Goal: Complete application form

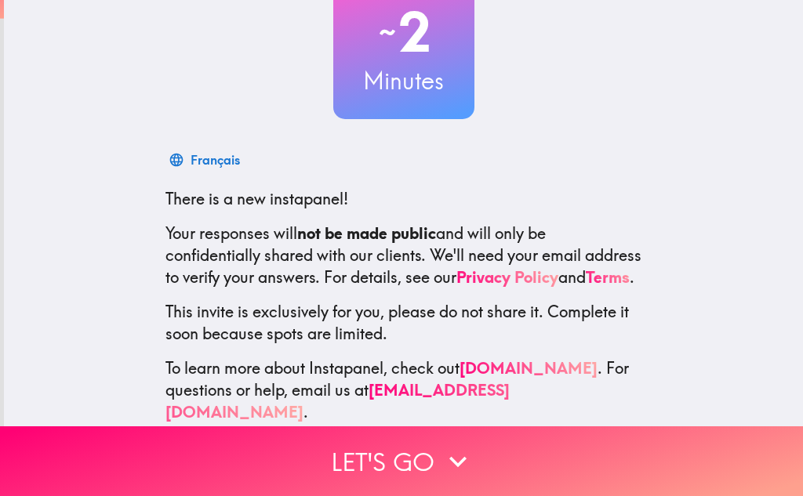
scroll to position [156, 0]
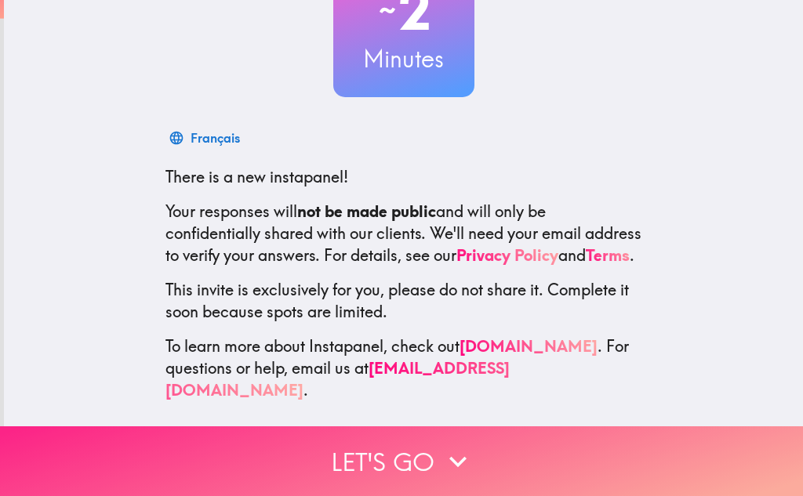
click at [432, 450] on button "Let's go" at bounding box center [401, 461] width 803 height 70
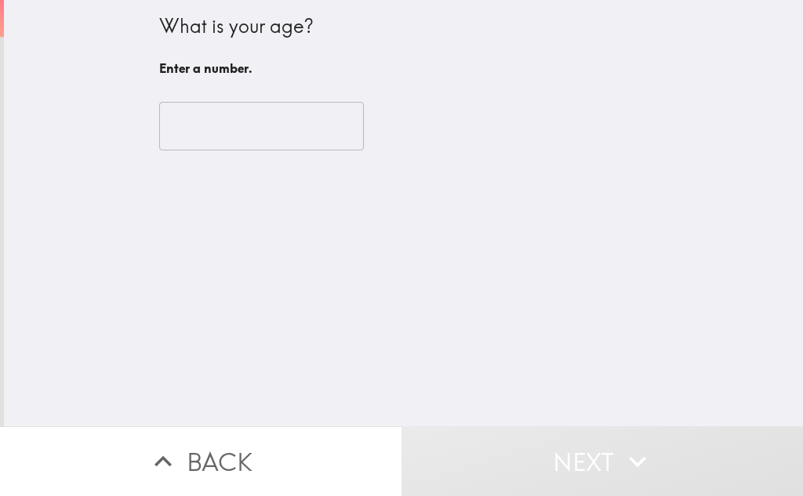
click at [169, 121] on input "number" at bounding box center [261, 126] width 205 height 49
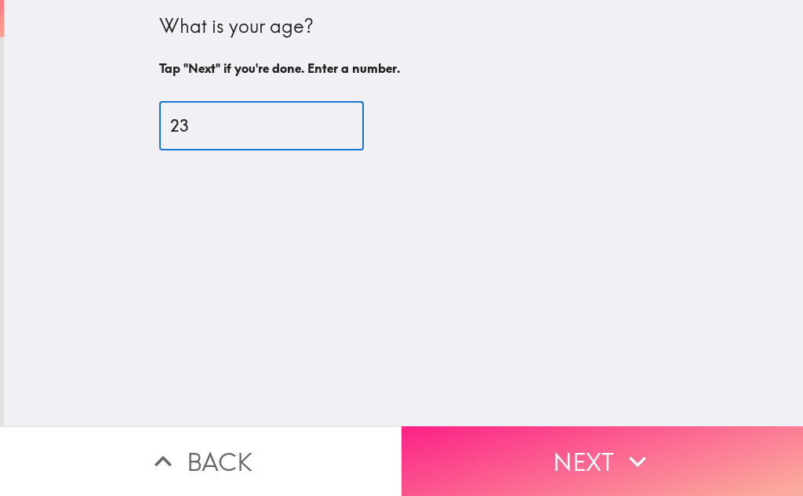
type input "23"
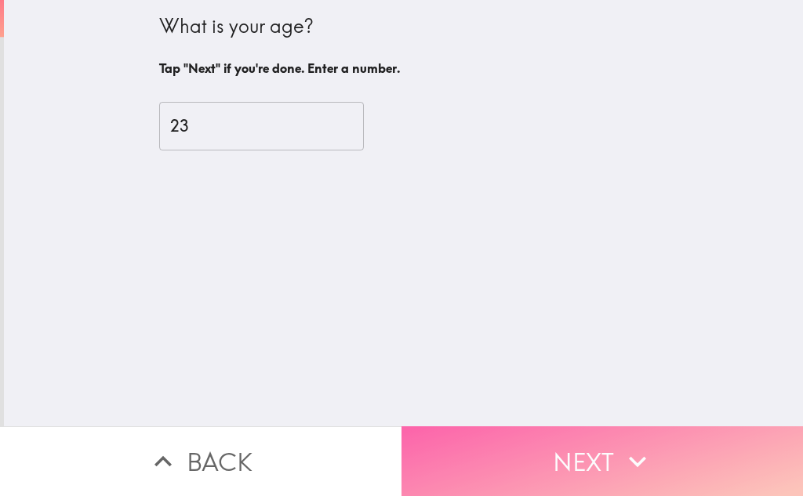
click at [560, 447] on button "Next" at bounding box center [601, 461] width 401 height 70
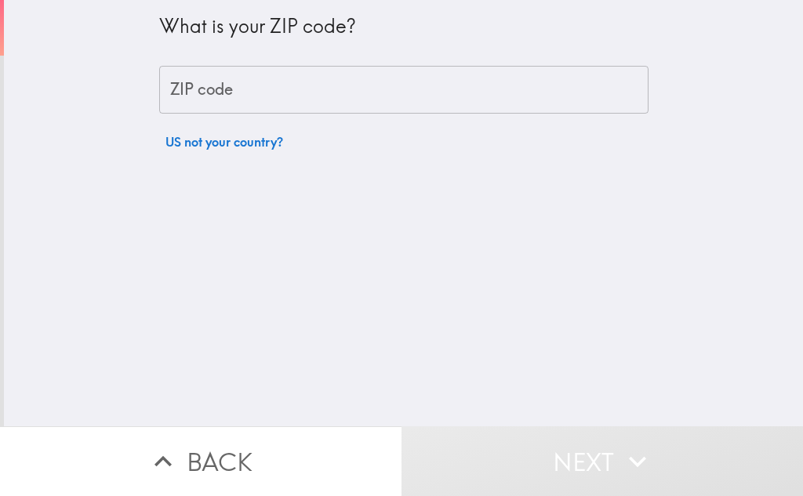
click at [231, 78] on input "ZIP code" at bounding box center [403, 90] width 489 height 49
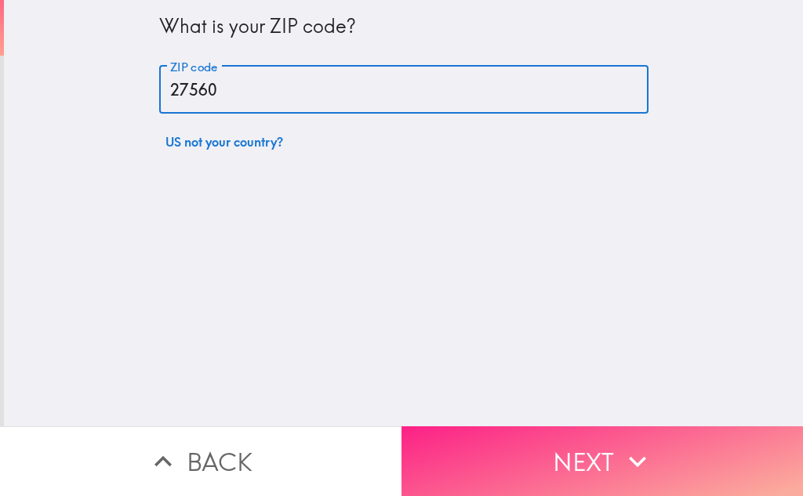
type input "27560"
click at [548, 440] on button "Next" at bounding box center [601, 461] width 401 height 70
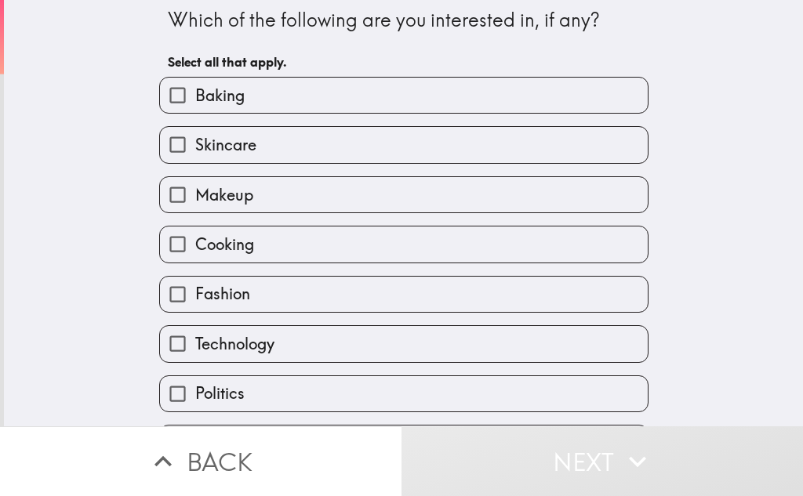
scroll to position [22, 0]
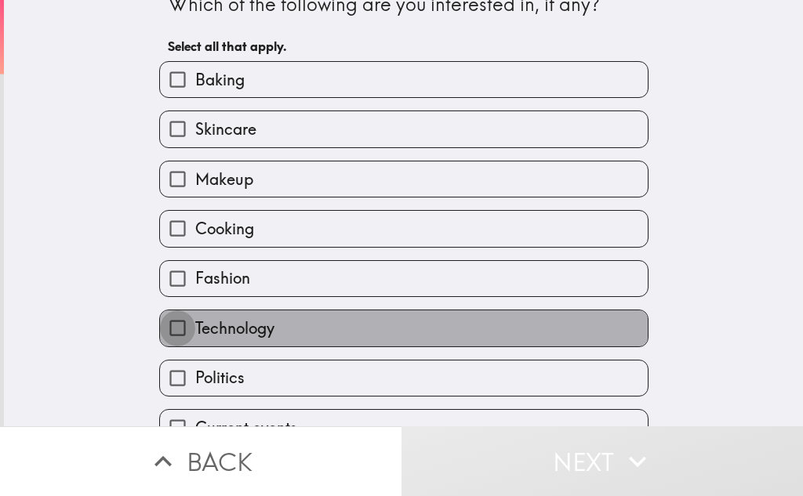
click at [164, 325] on input "Technology" at bounding box center [177, 327] width 35 height 35
checkbox input "true"
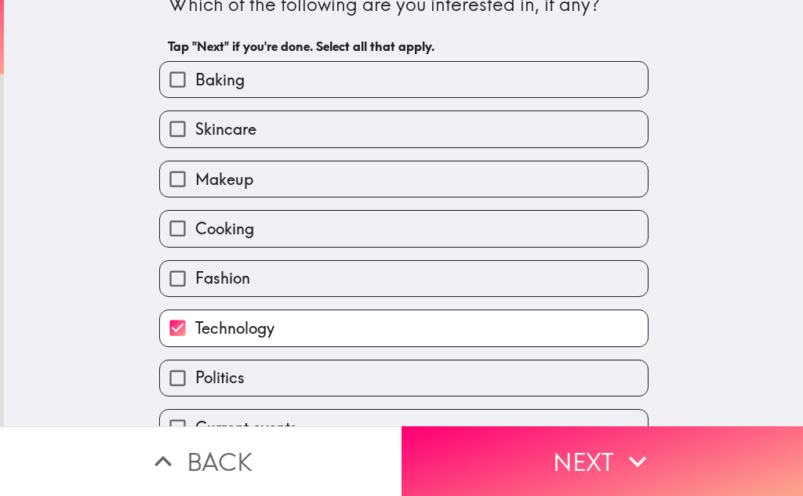
click at [162, 377] on input "Politics" at bounding box center [177, 378] width 35 height 35
checkbox input "true"
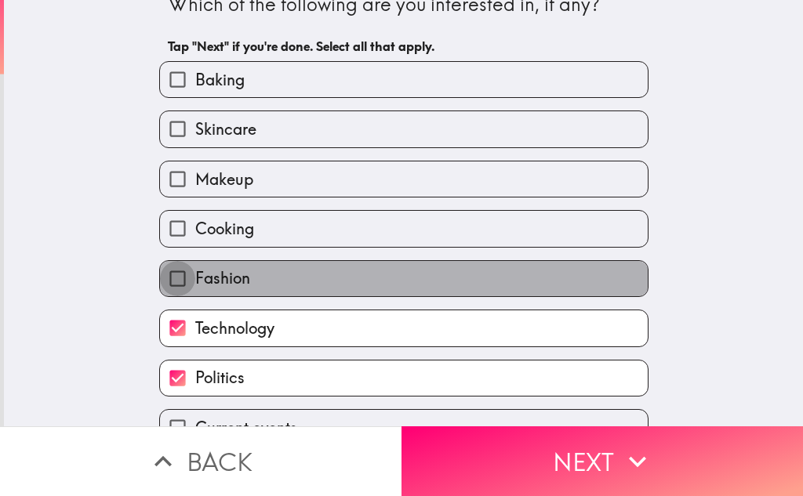
click at [162, 281] on input "Fashion" at bounding box center [177, 278] width 35 height 35
checkbox input "true"
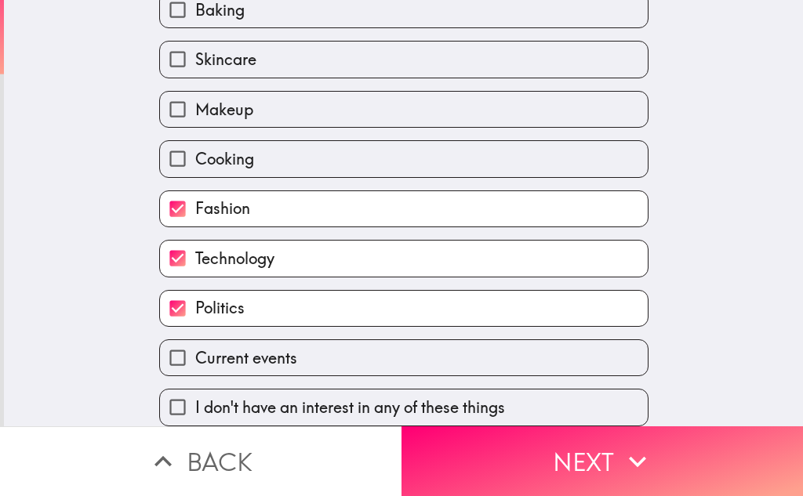
scroll to position [103, 0]
